Goal: Find specific page/section: Find specific page/section

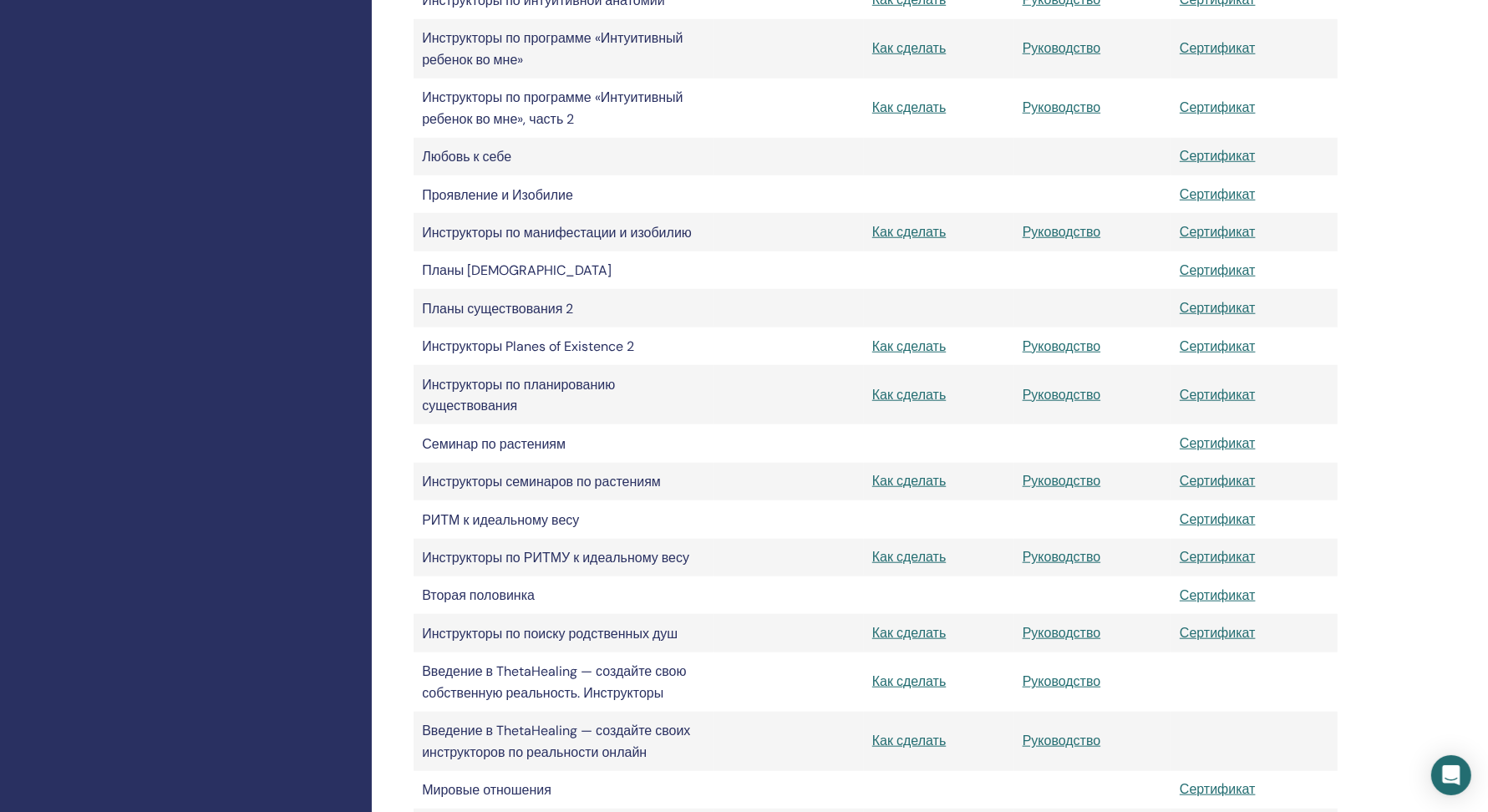
scroll to position [1306, 0]
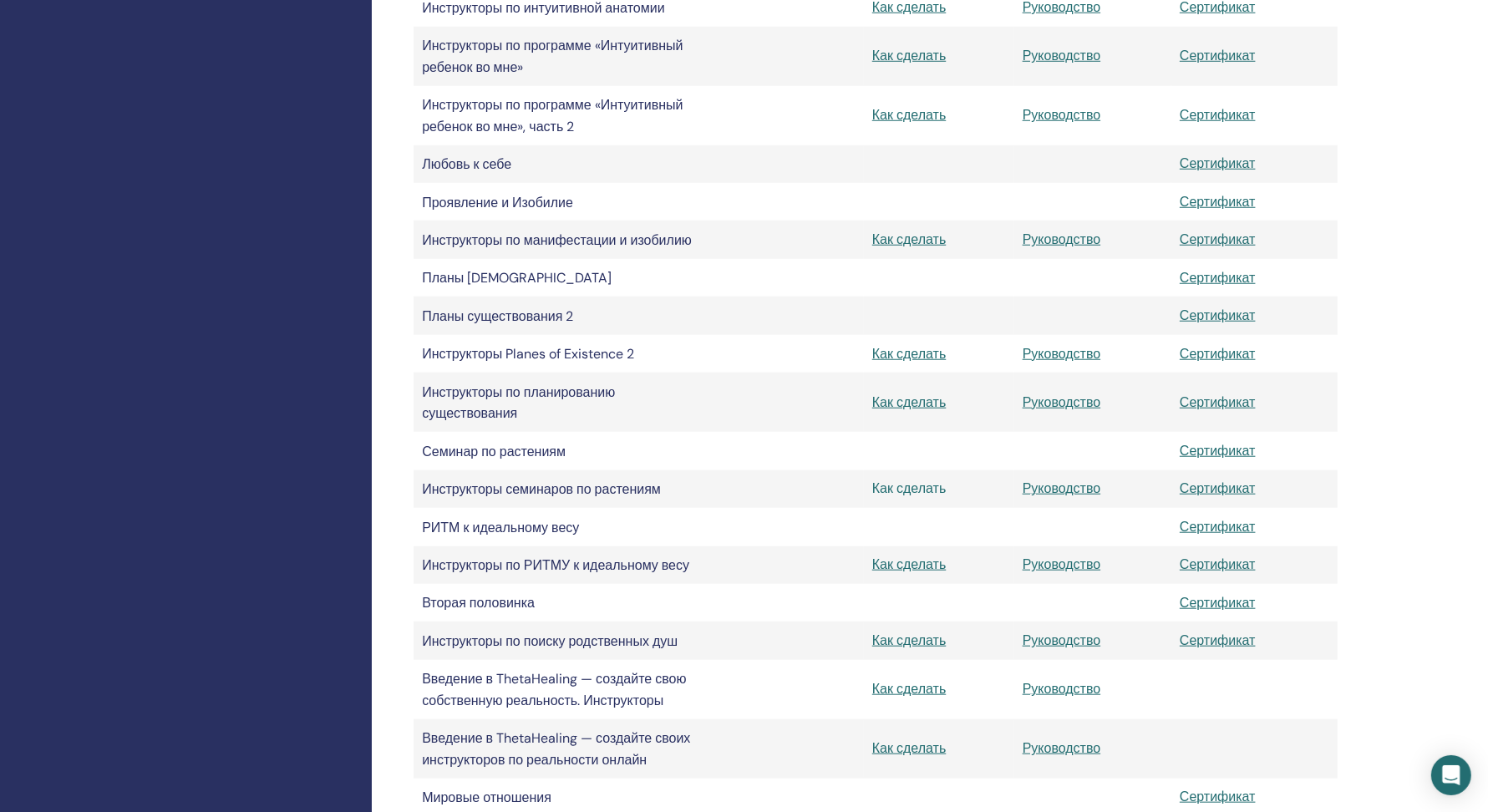
click at [908, 486] on font "Как сделать" at bounding box center [909, 488] width 74 height 18
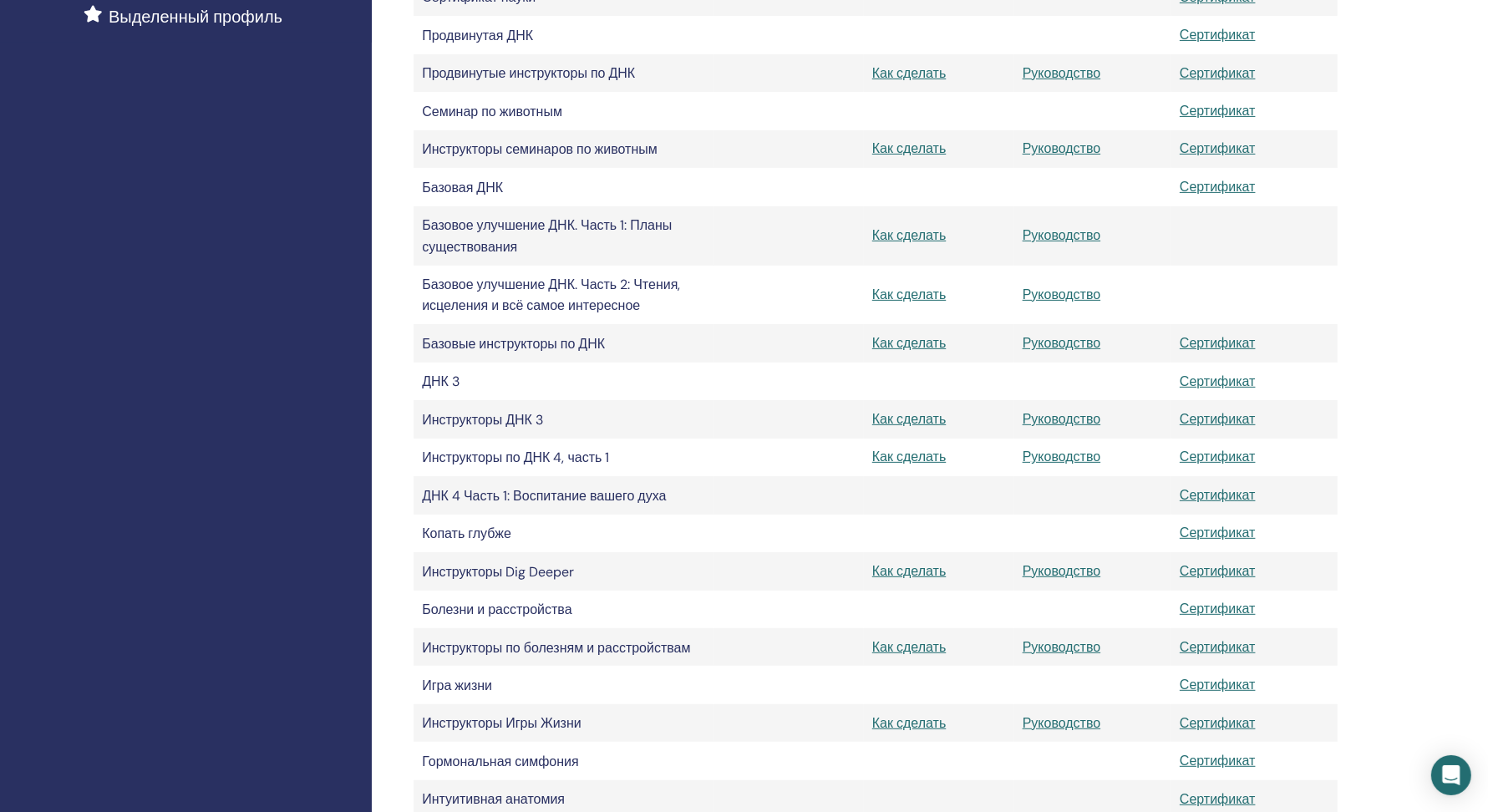
scroll to position [483, 0]
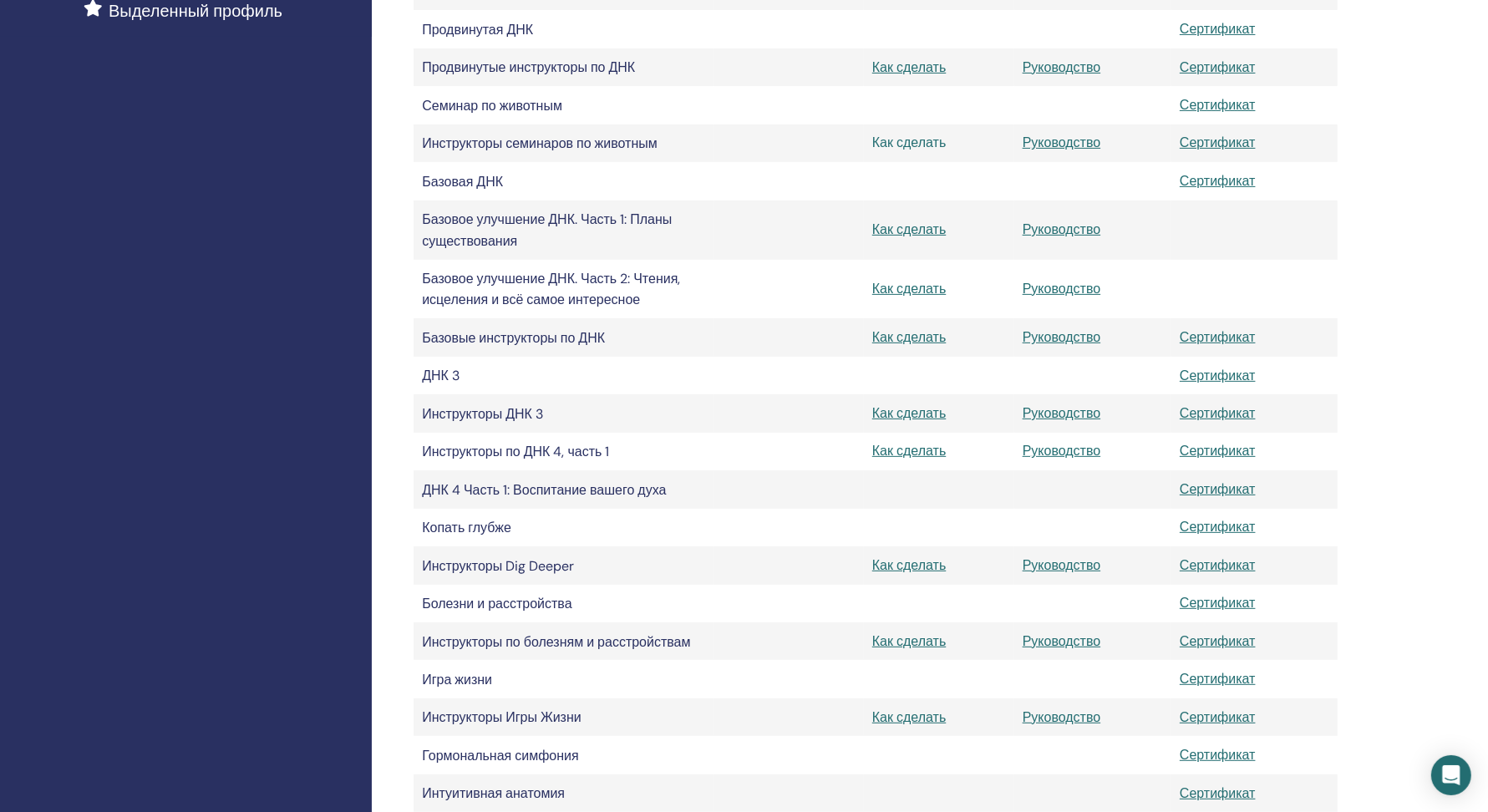
click at [927, 145] on font "Как сделать" at bounding box center [909, 142] width 74 height 18
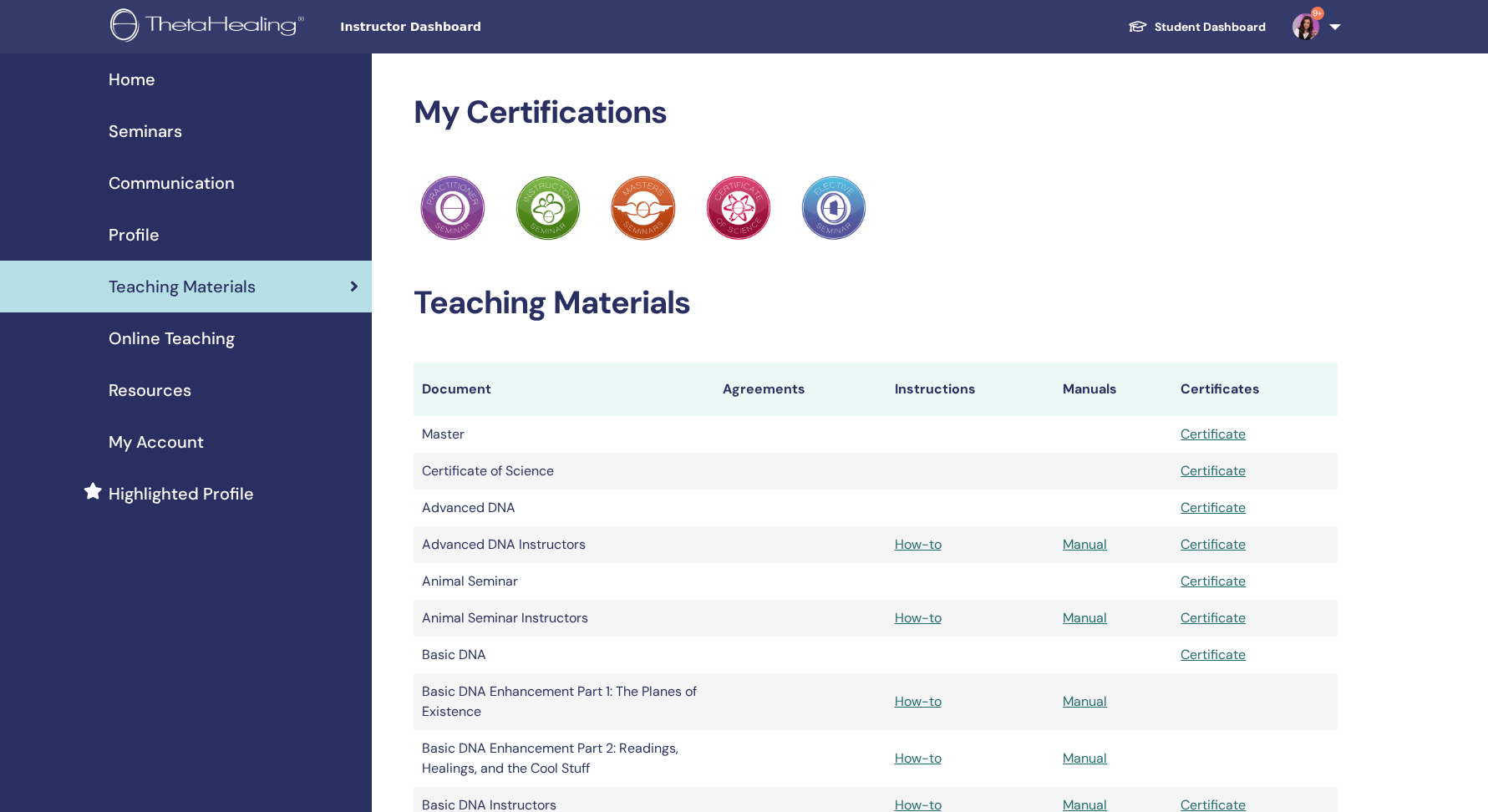
scroll to position [483, 0]
